Goal: Task Accomplishment & Management: Manage account settings

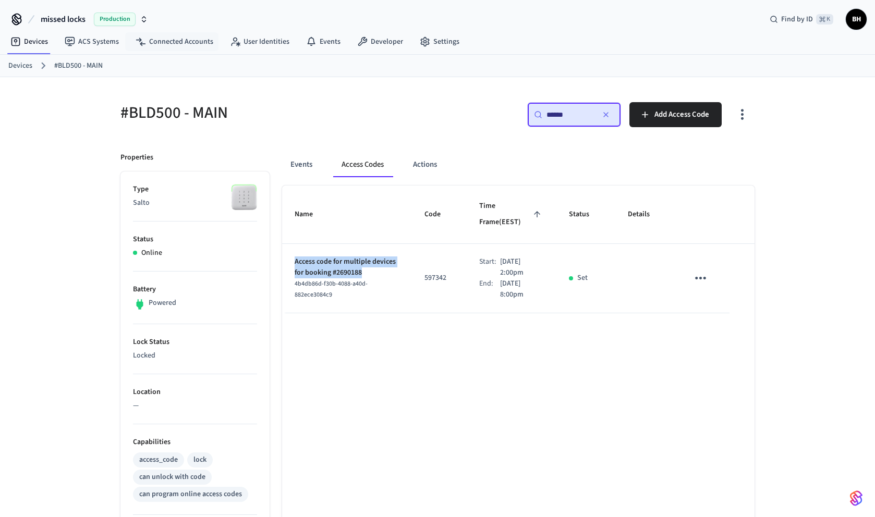
click at [144, 19] on icon "button" at bounding box center [144, 19] width 8 height 8
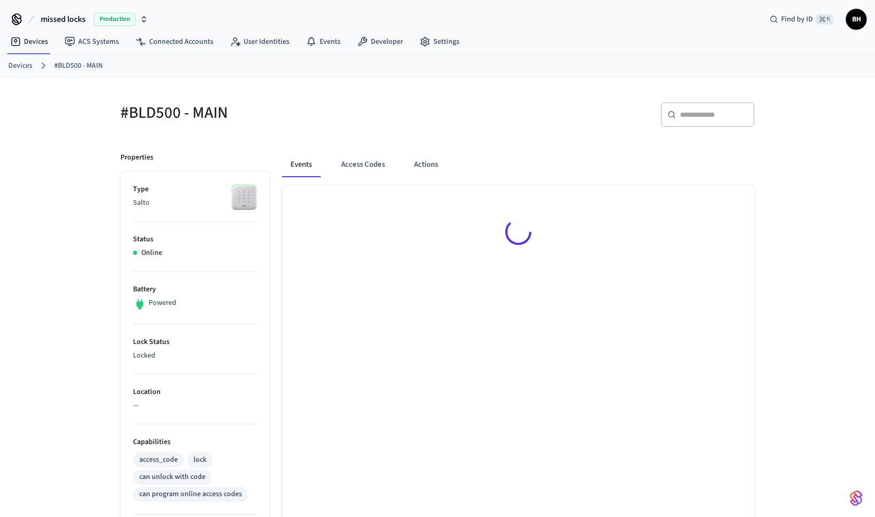
click at [145, 17] on icon "button" at bounding box center [144, 18] width 4 height 2
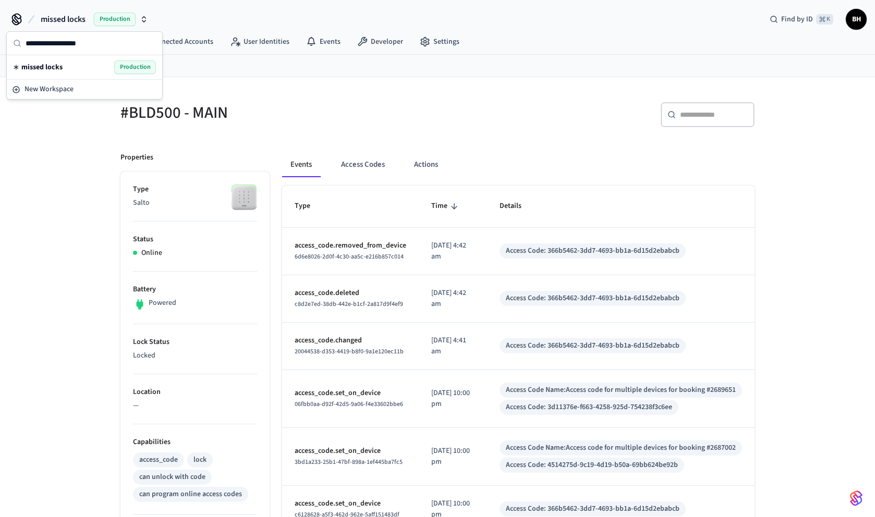
click at [275, 85] on div "#BLD500 - MAIN ​ ​ Properties Type Salto Status Online Battery Powered Lock Sta…" at bounding box center [437, 449] width 667 height 744
click at [142, 19] on icon "button" at bounding box center [144, 19] width 8 height 8
click at [218, 93] on div "#BLD500 - MAIN" at bounding box center [269, 113] width 323 height 46
click at [32, 41] on link "Devices" at bounding box center [29, 41] width 54 height 19
click at [357, 170] on button "Access Codes" at bounding box center [363, 164] width 60 height 25
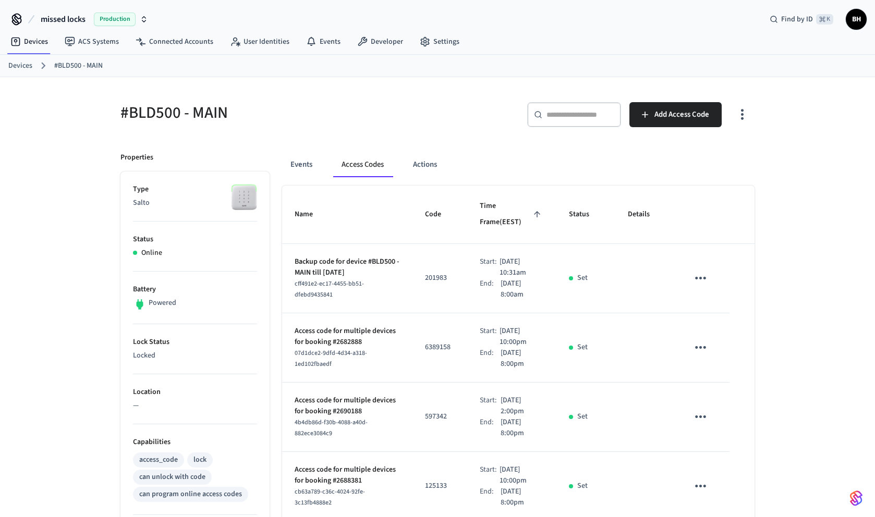
click at [370, 160] on button "Access Codes" at bounding box center [362, 164] width 59 height 25
drag, startPoint x: 295, startPoint y: 264, endPoint x: 381, endPoint y: 274, distance: 86.6
click at [381, 274] on p "Backup code for device #BLD500 - MAIN till 2025-10-22" at bounding box center [347, 267] width 105 height 22
click at [335, 275] on p "Backup code for device #BLD500 - MAIN till 2025-10-22" at bounding box center [347, 267] width 105 height 22
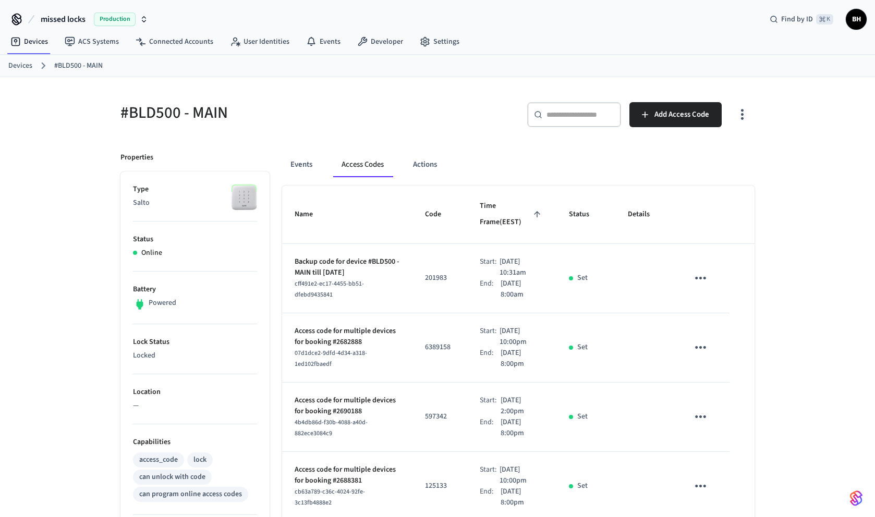
click at [368, 275] on p "Backup code for device #BLD500 - MAIN till 2025-10-22" at bounding box center [347, 267] width 105 height 22
drag, startPoint x: 391, startPoint y: 275, endPoint x: 274, endPoint y: 262, distance: 117.5
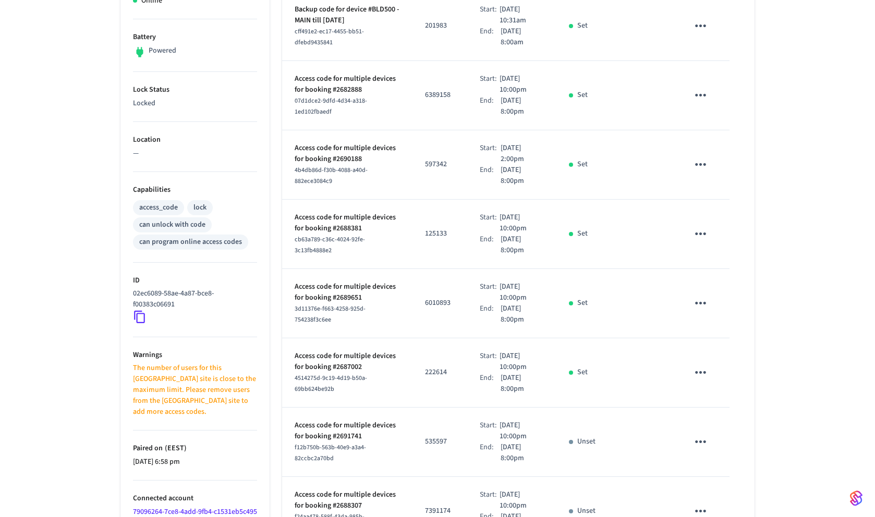
scroll to position [217, 0]
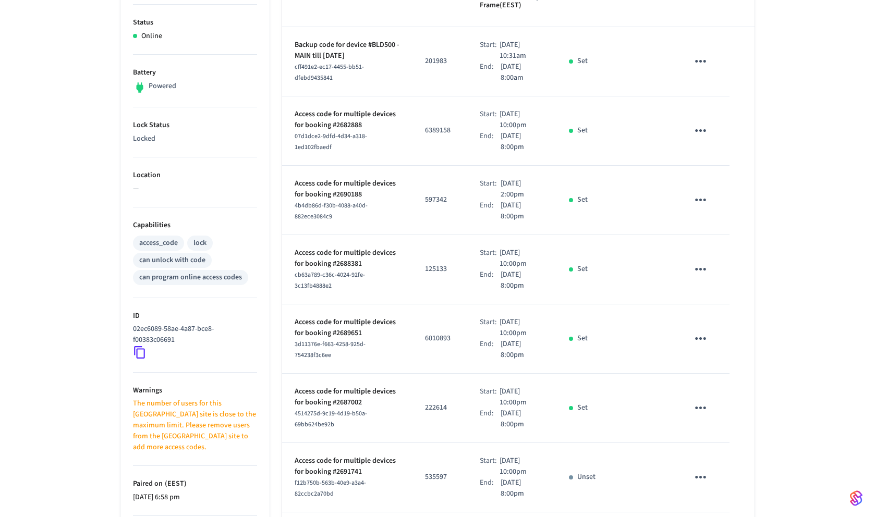
click at [366, 266] on p "Access code for multiple devices for booking #2688381" at bounding box center [347, 259] width 105 height 22
click at [373, 266] on p "Access code for multiple devices for booking #2688381" at bounding box center [347, 259] width 105 height 22
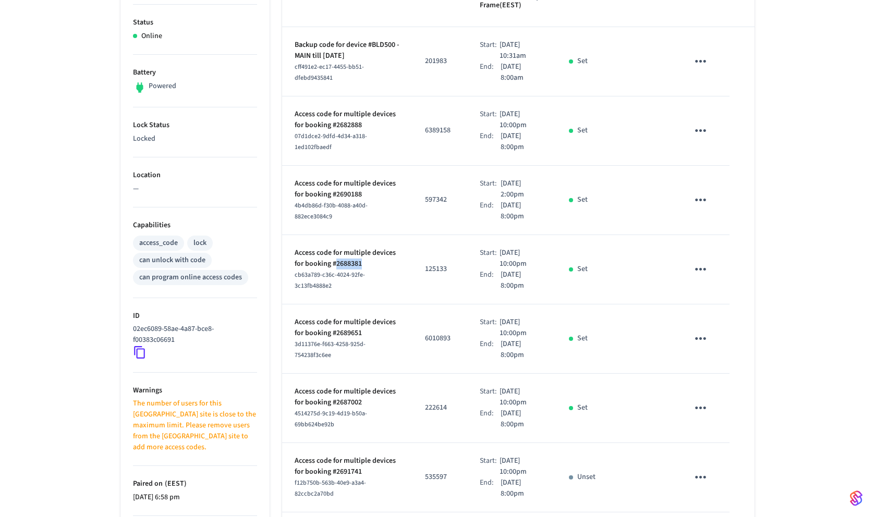
click at [378, 264] on p "Access code for multiple devices for booking #2688381" at bounding box center [347, 259] width 105 height 22
click at [374, 264] on p "Access code for multiple devices for booking #2688381" at bounding box center [347, 259] width 105 height 22
